Goal: Check status: Check status

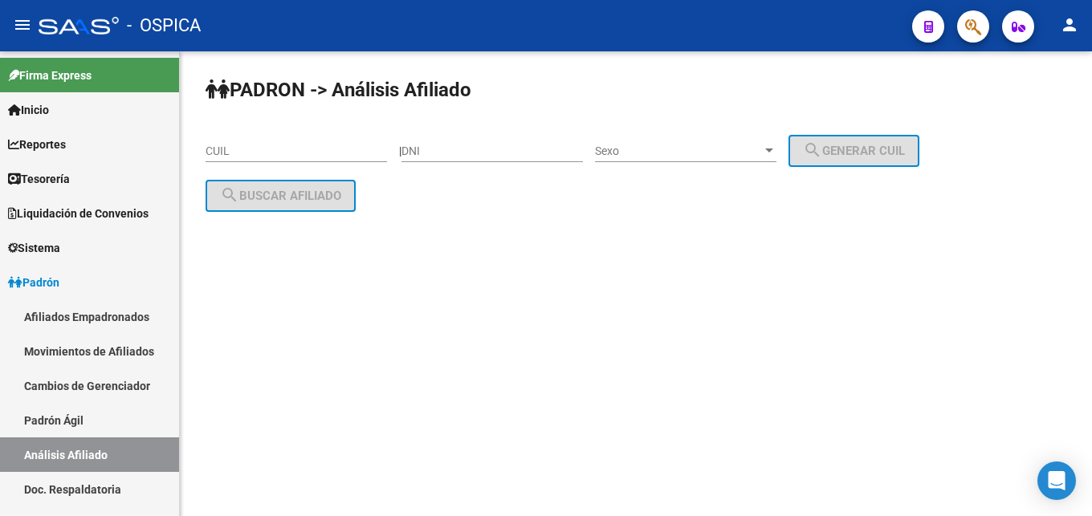
click at [286, 157] on input "CUIL" at bounding box center [296, 152] width 181 height 14
paste input "20-32843382-7"
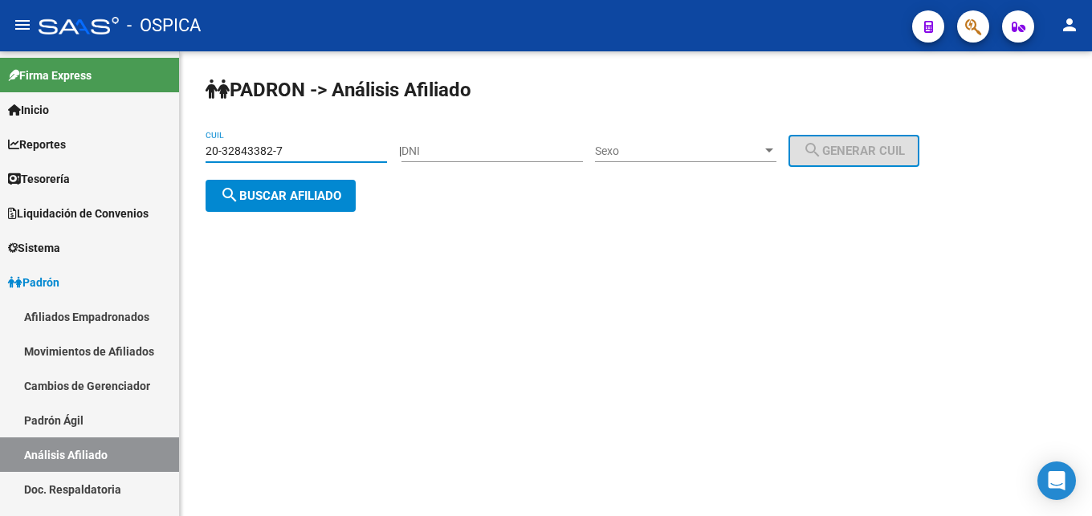
type input "20-32843382-7"
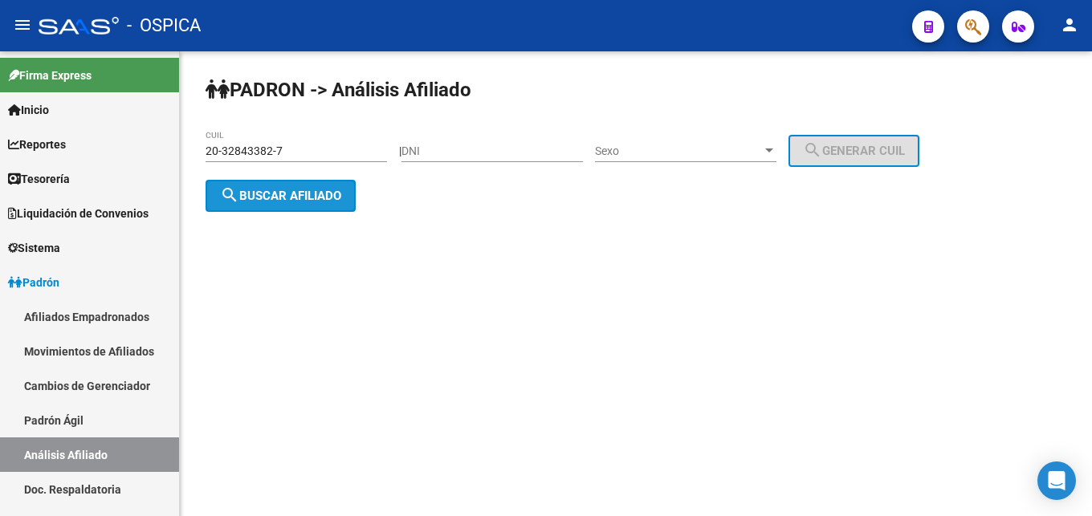
click at [279, 187] on button "search Buscar afiliado" at bounding box center [281, 196] width 150 height 32
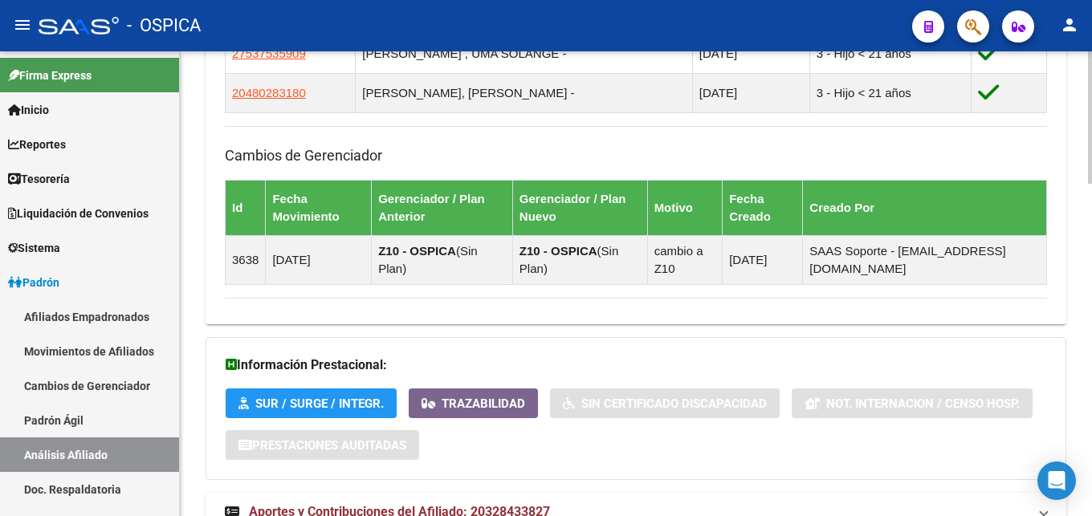
scroll to position [1162, 0]
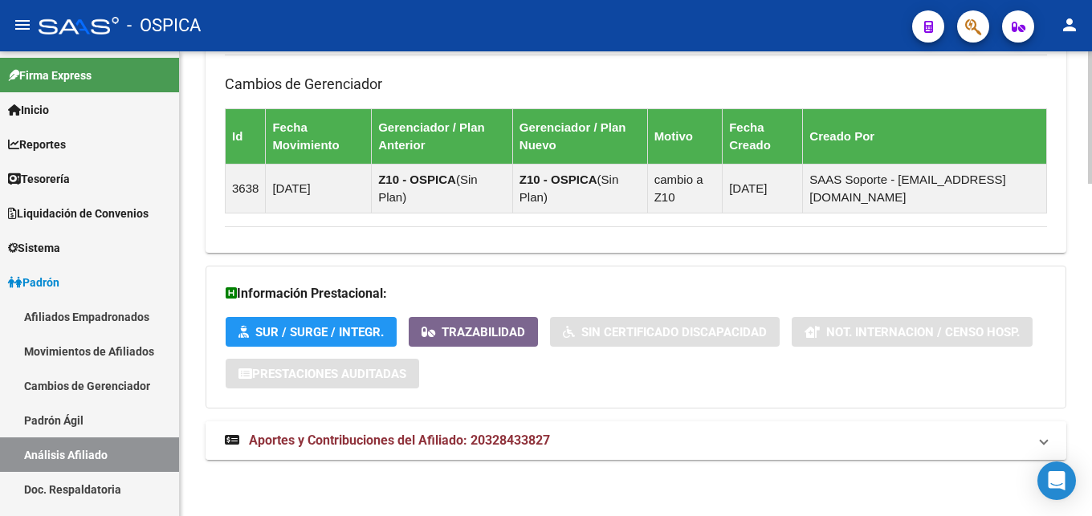
click at [375, 430] on mat-expansion-panel-header "Aportes y Contribuciones del Afiliado: 20328433827" at bounding box center [636, 441] width 861 height 39
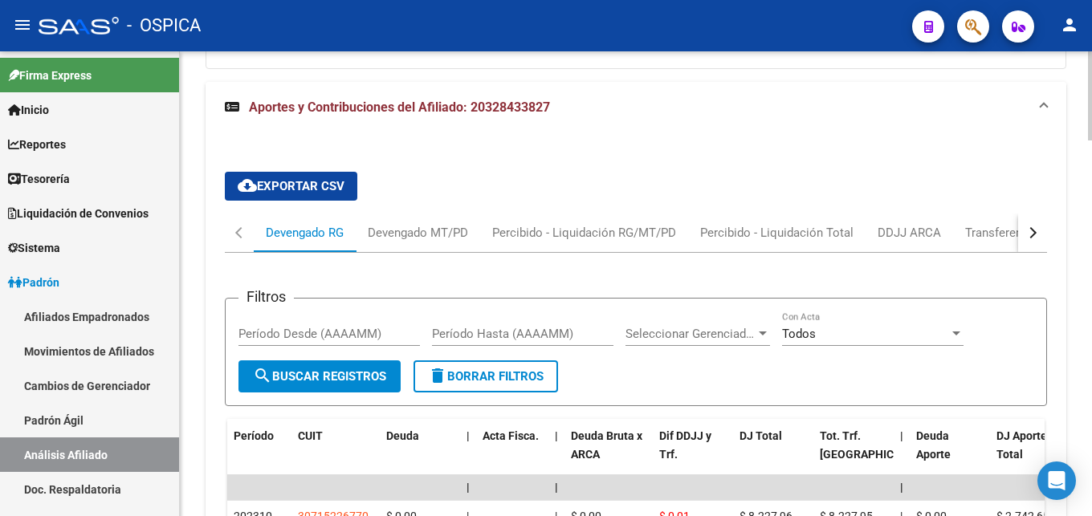
scroll to position [1665, 0]
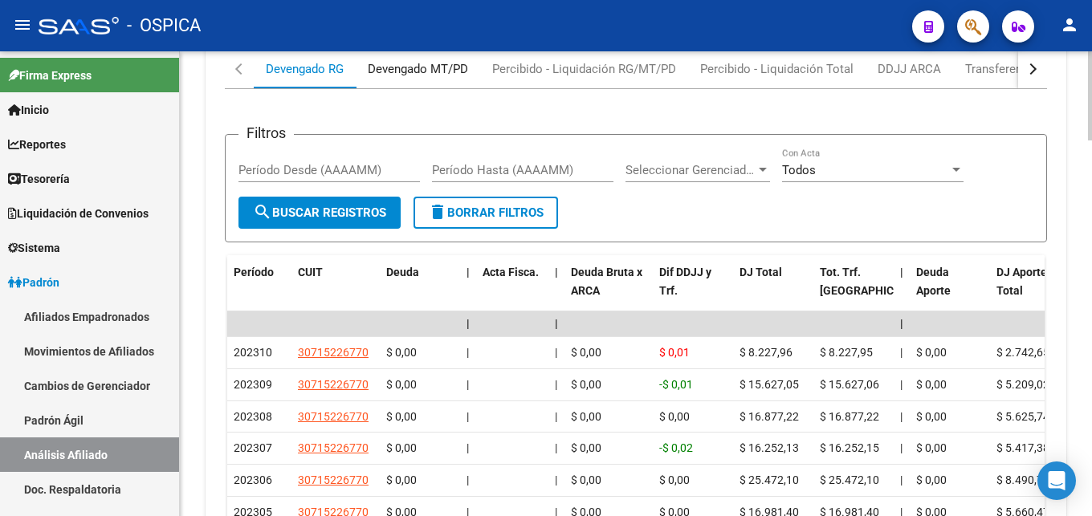
click at [426, 73] on div "Devengado MT/PD" at bounding box center [418, 69] width 100 height 18
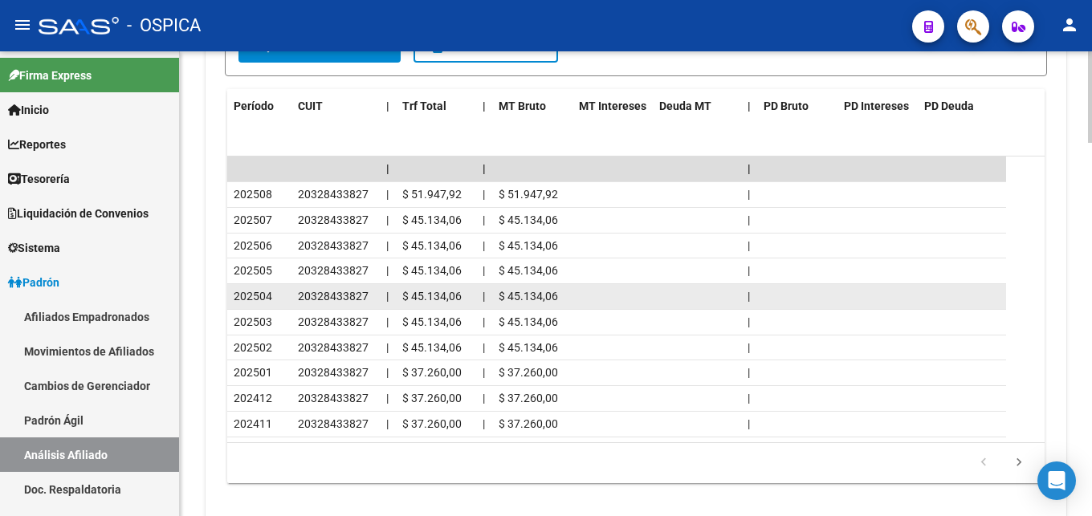
scroll to position [1894, 0]
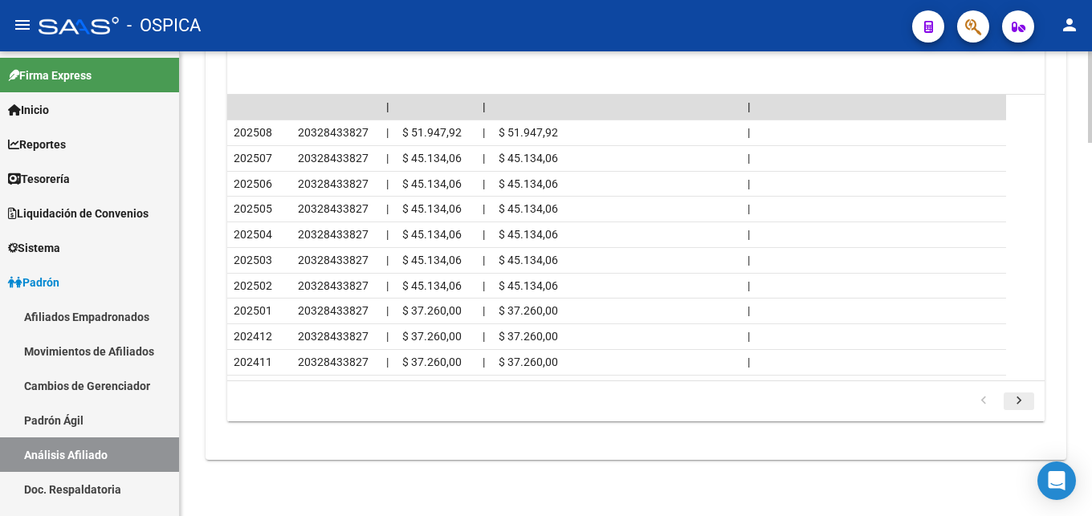
click at [1014, 402] on icon "go to next page" at bounding box center [1019, 402] width 21 height 19
click at [982, 397] on icon "go to previous page" at bounding box center [983, 402] width 21 height 19
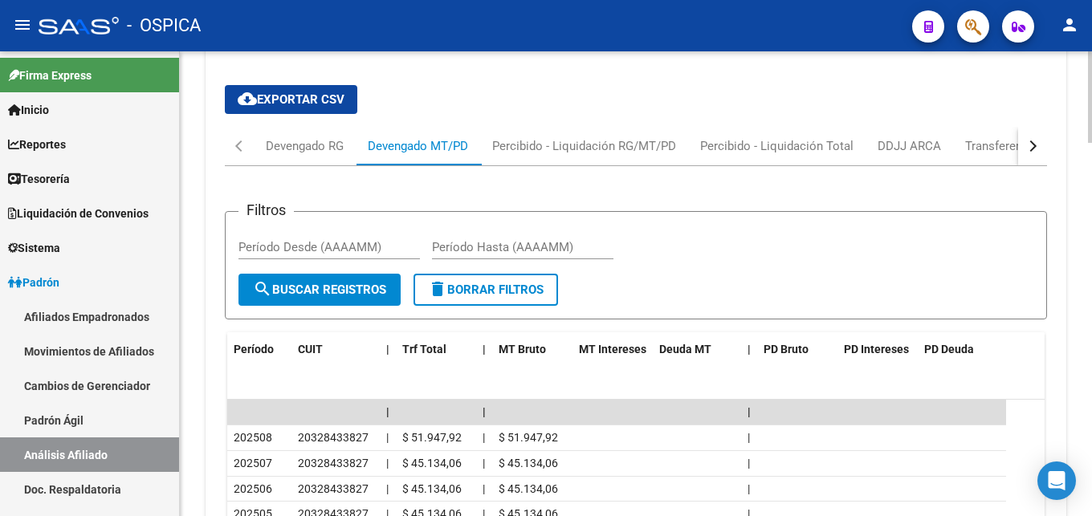
scroll to position [1566, 0]
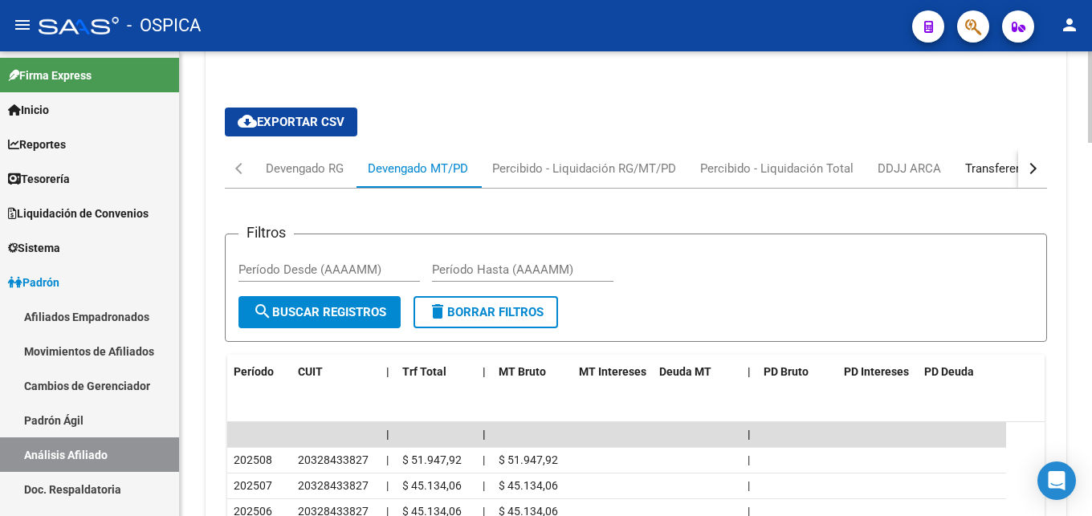
click at [1004, 169] on div "Transferencias ARCA" at bounding box center [1022, 169] width 114 height 18
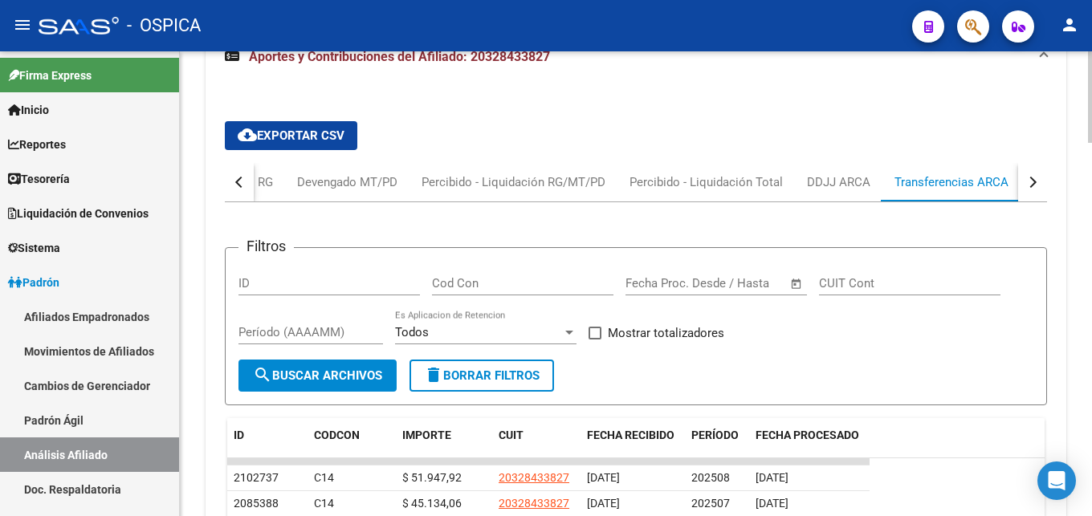
scroll to position [1648, 0]
